Goal: Understand process/instructions: Learn how to perform a task or action

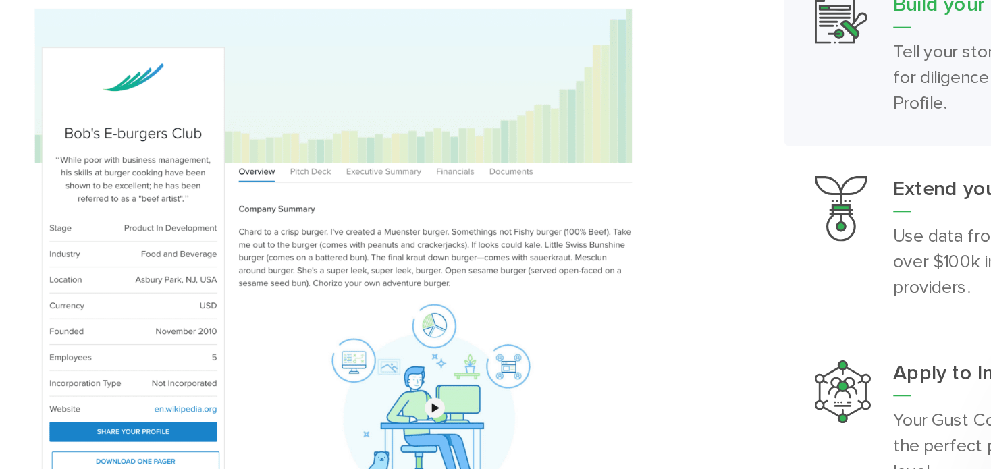
scroll to position [1274, 0]
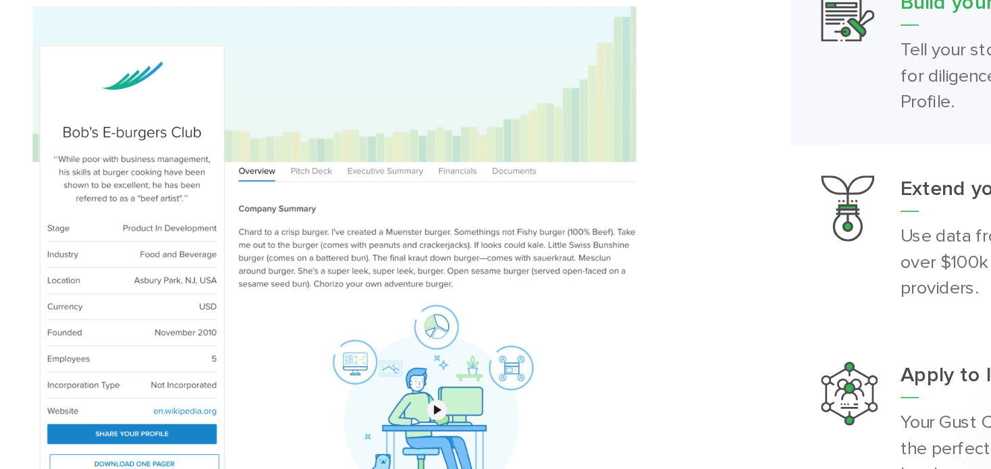
drag, startPoint x: 454, startPoint y: 229, endPoint x: 361, endPoint y: 270, distance: 101.9
click at [361, 270] on img at bounding box center [309, 205] width 500 height 384
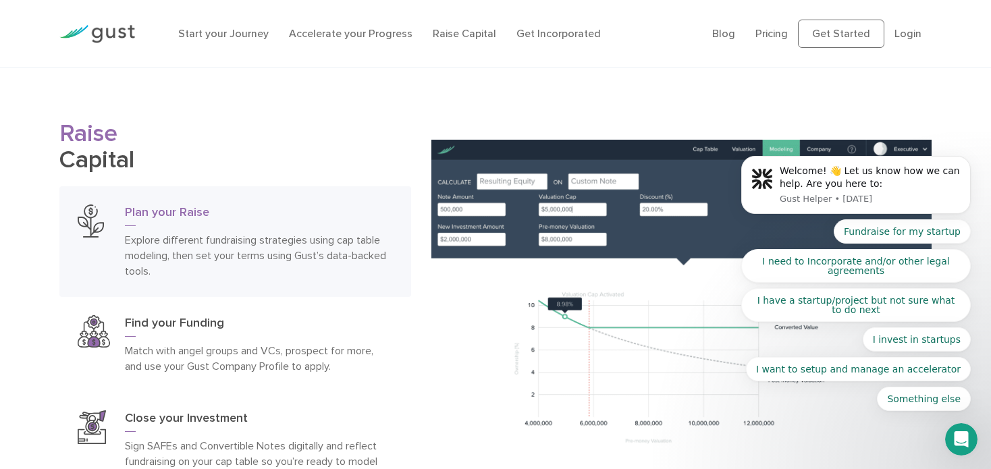
scroll to position [1847, 0]
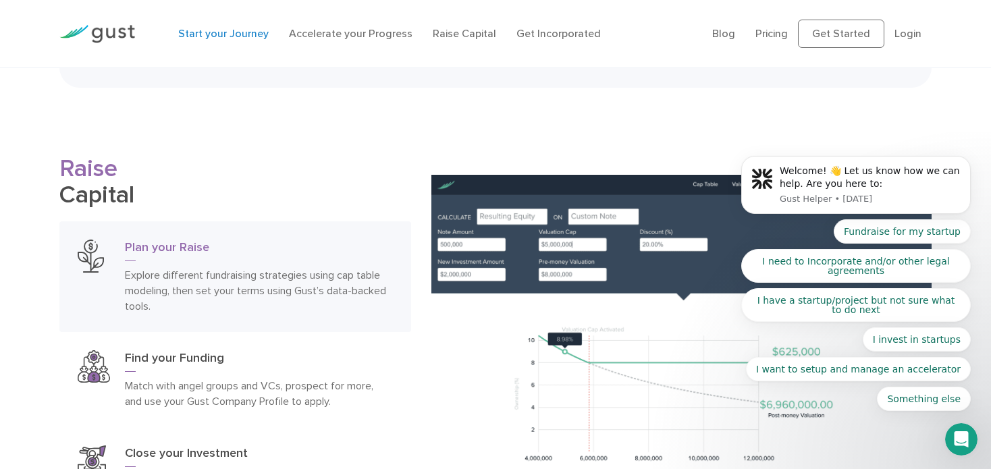
click at [234, 38] on link "Start your Journey" at bounding box center [223, 33] width 90 height 13
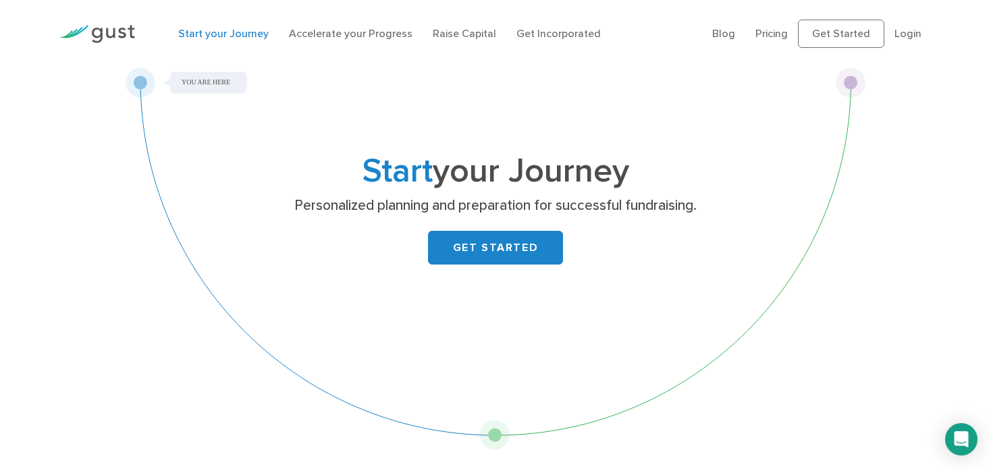
drag, startPoint x: 366, startPoint y: 151, endPoint x: 292, endPoint y: 169, distance: 75.7
click at [292, 169] on h1 "Start your Journey" at bounding box center [495, 171] width 533 height 31
